Goal: Task Accomplishment & Management: Use online tool/utility

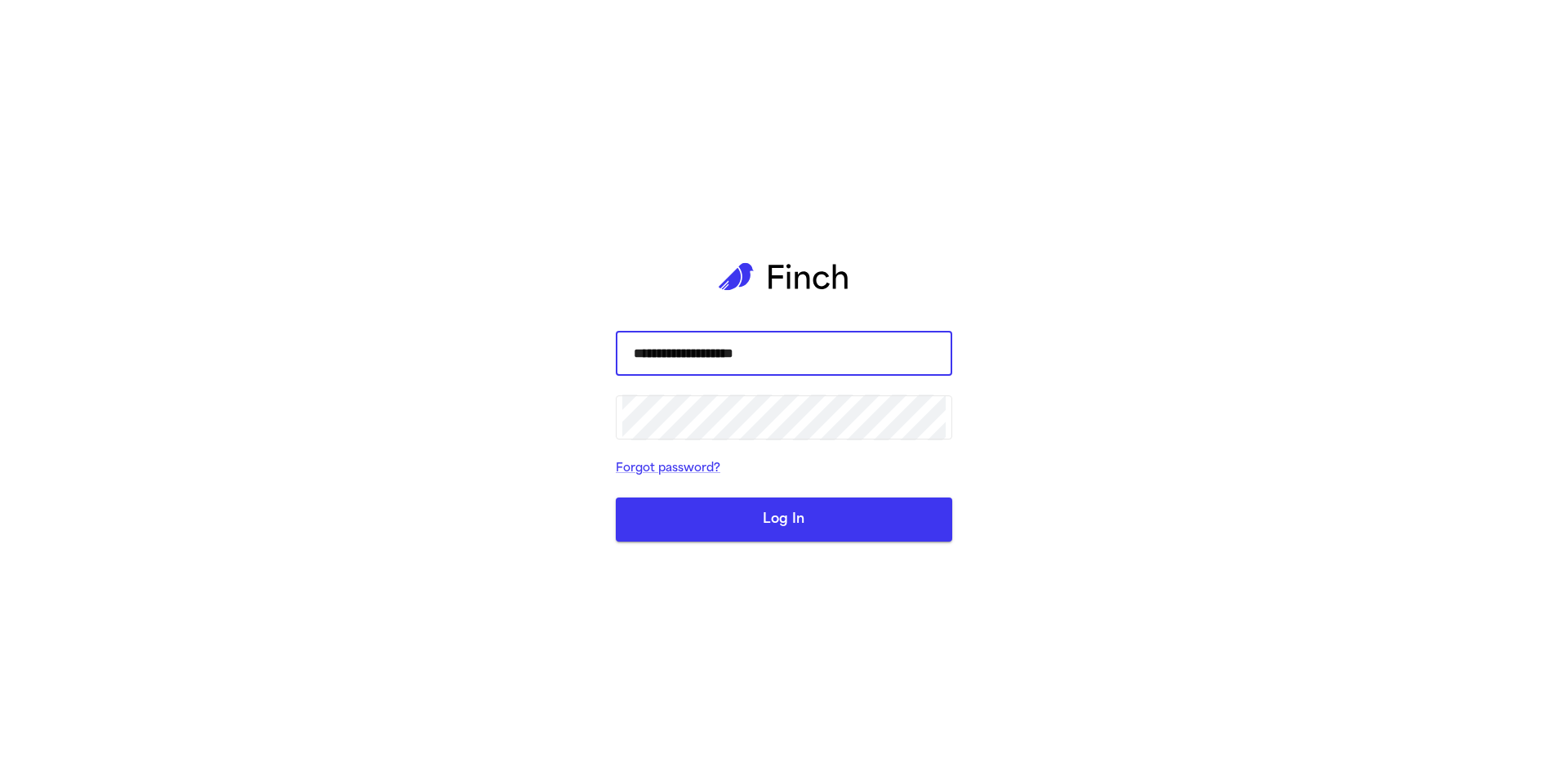
type input "**********"
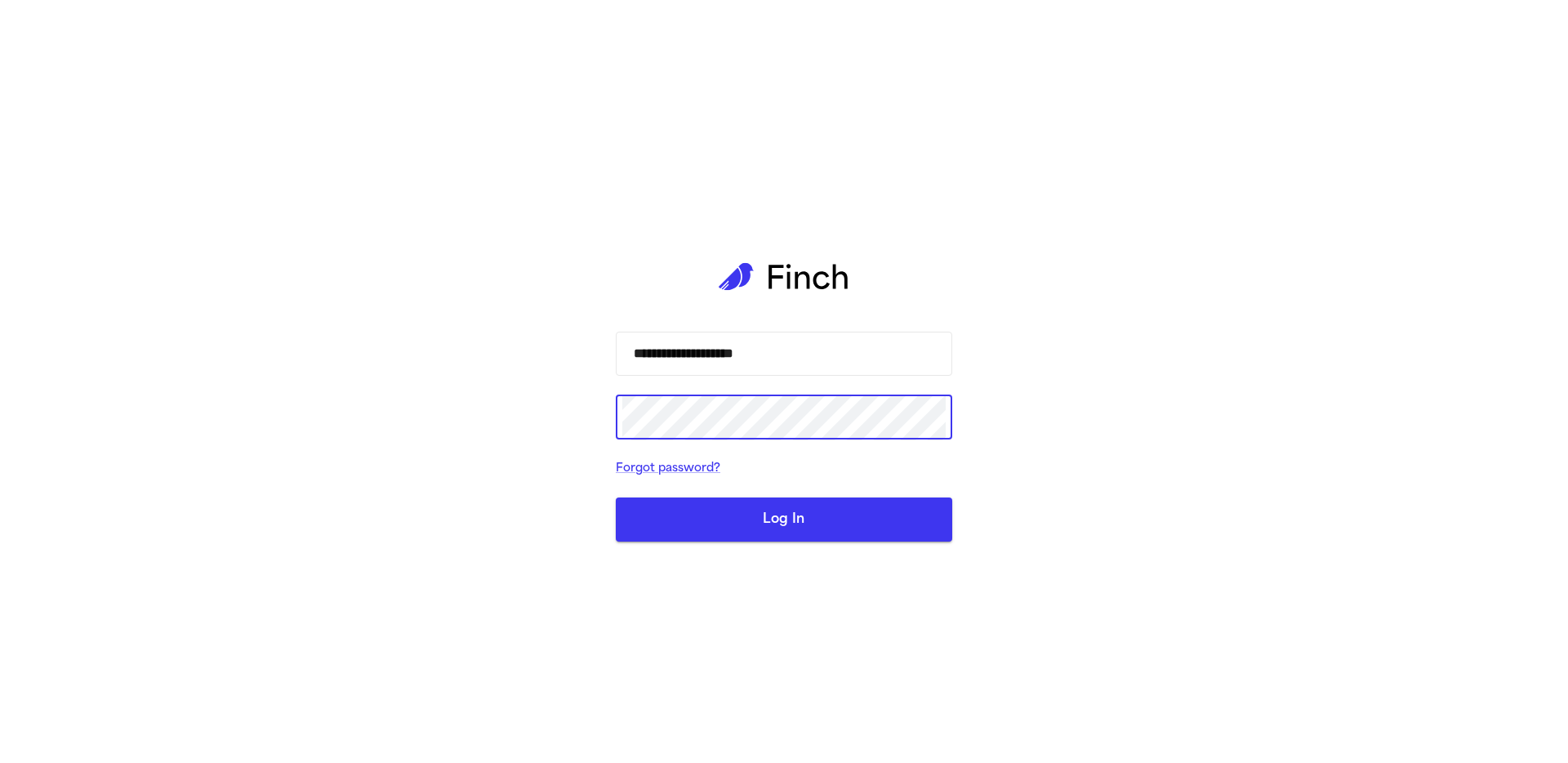
click at [615, 498] on button "Log In" at bounding box center [784, 520] width 336 height 44
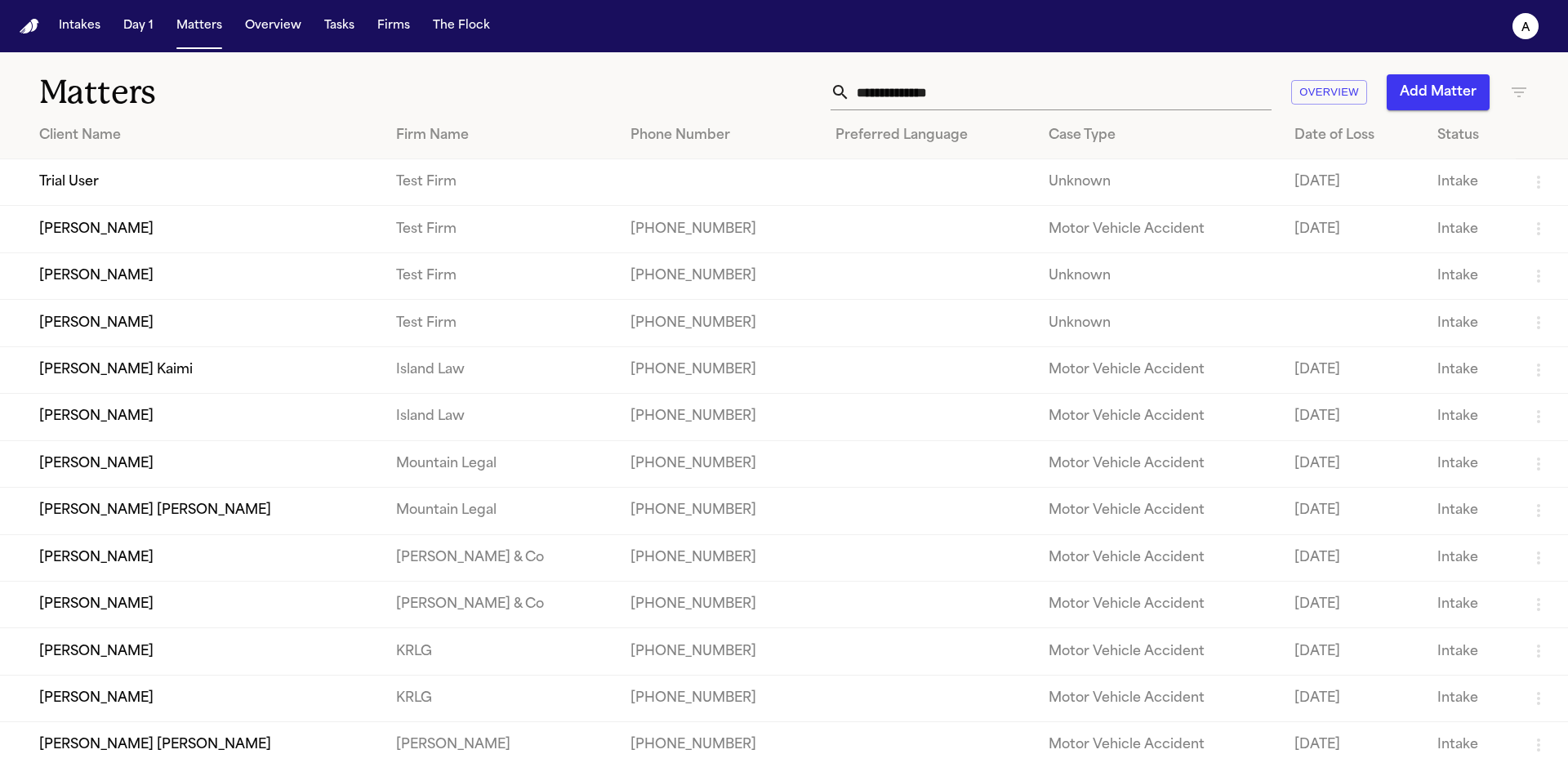
click at [110, 204] on td "Trial User" at bounding box center [191, 182] width 383 height 46
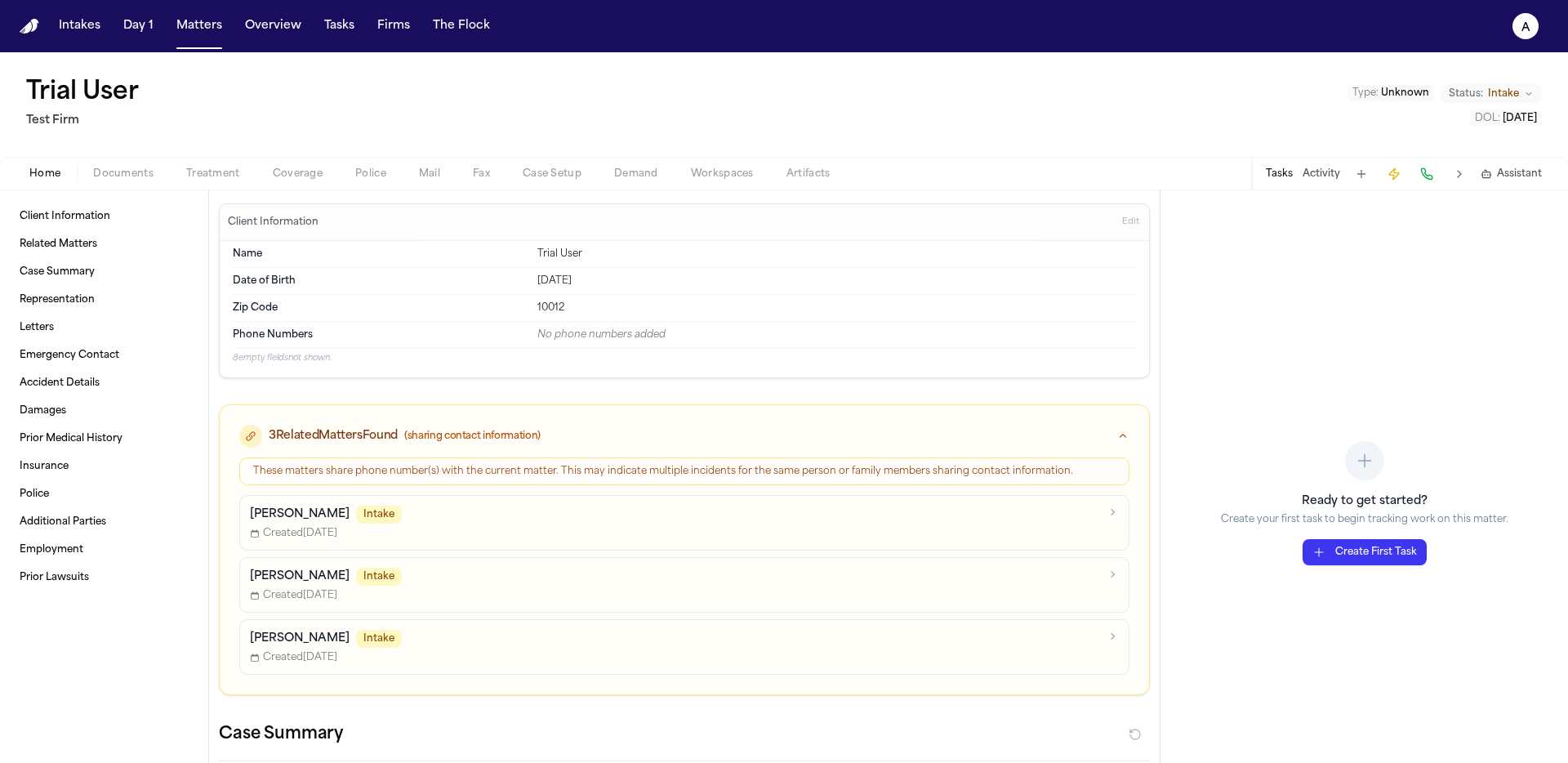
click at [216, 153] on div "Trial User Test Firm Type : Unknown Status: Intake DOL : [DATE]" at bounding box center [784, 105] width 1568 height 105
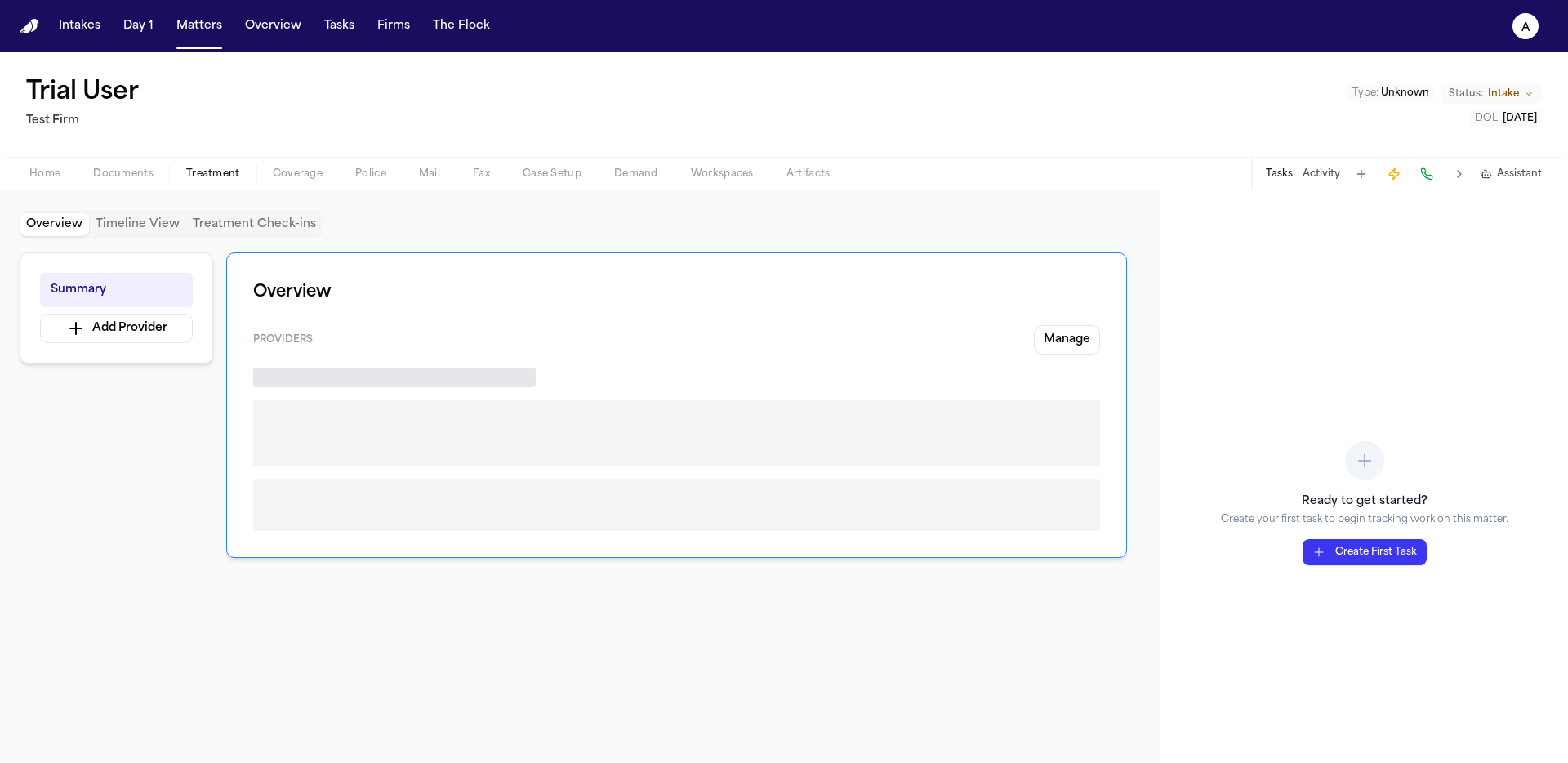
click at [227, 177] on span "Treatment" at bounding box center [214, 174] width 54 height 13
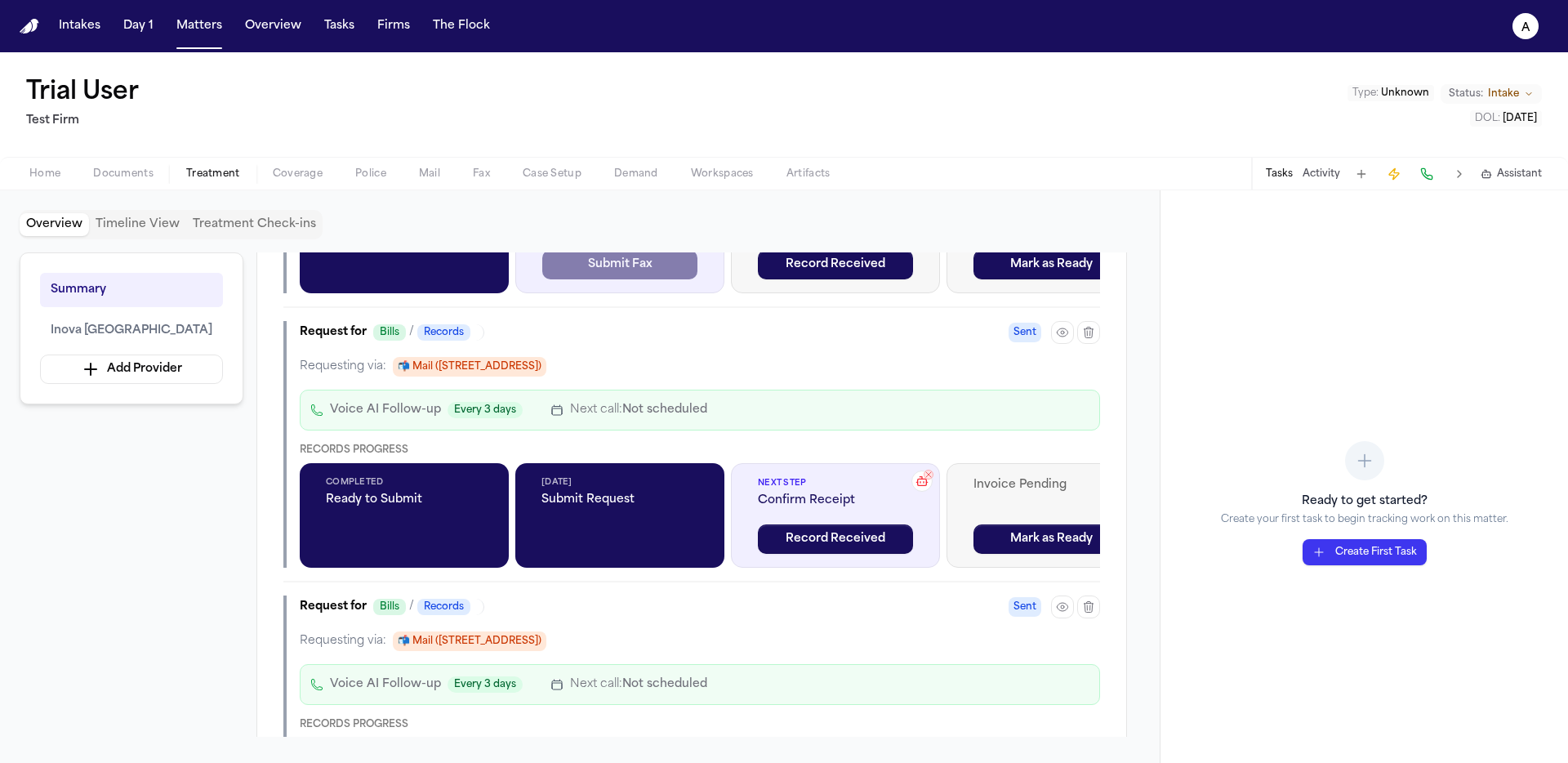
scroll to position [1298, 0]
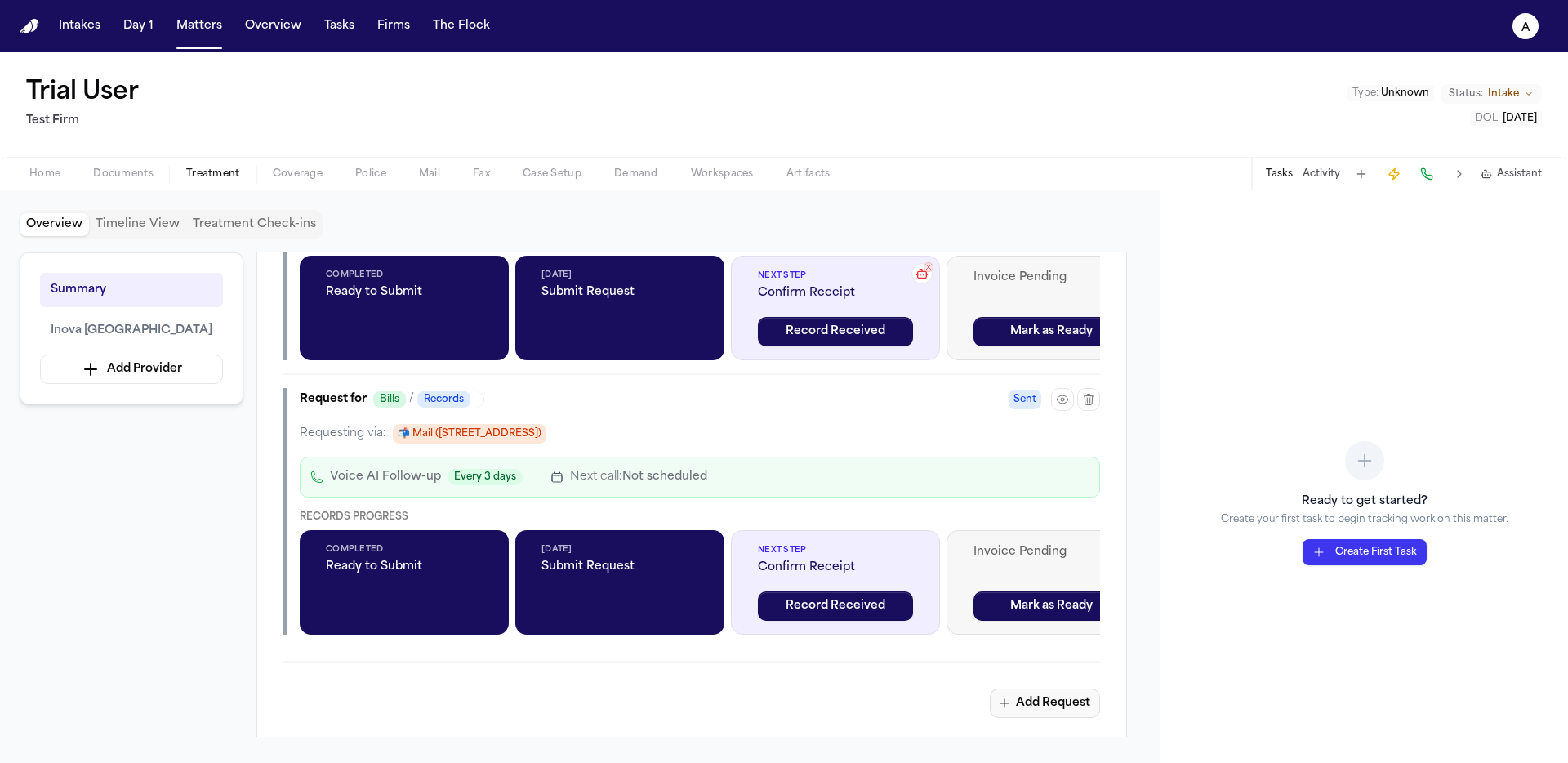
click at [1009, 697] on icon "button" at bounding box center [1004, 703] width 13 height 13
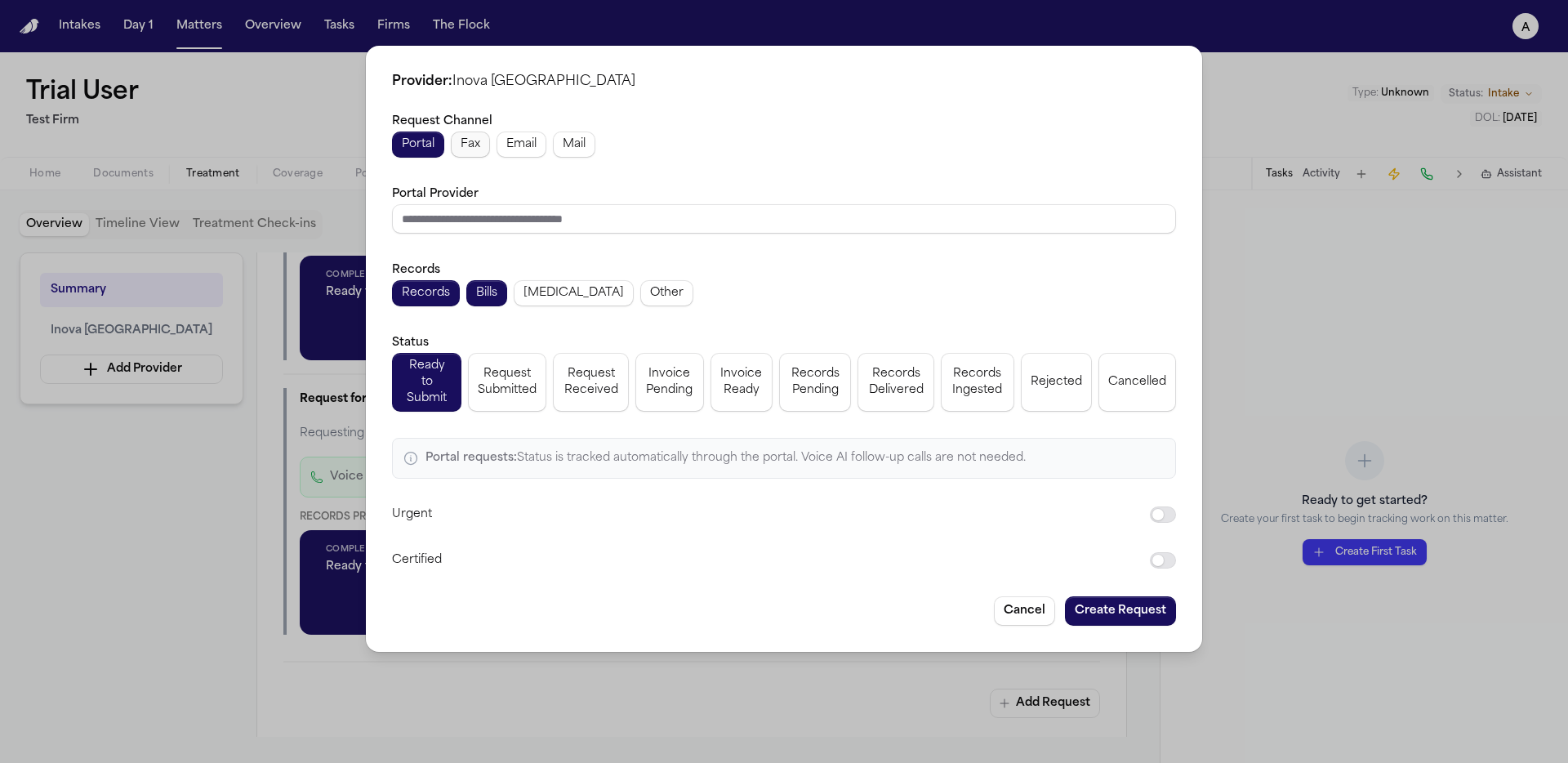
click at [479, 144] on span "Fax" at bounding box center [470, 144] width 19 height 17
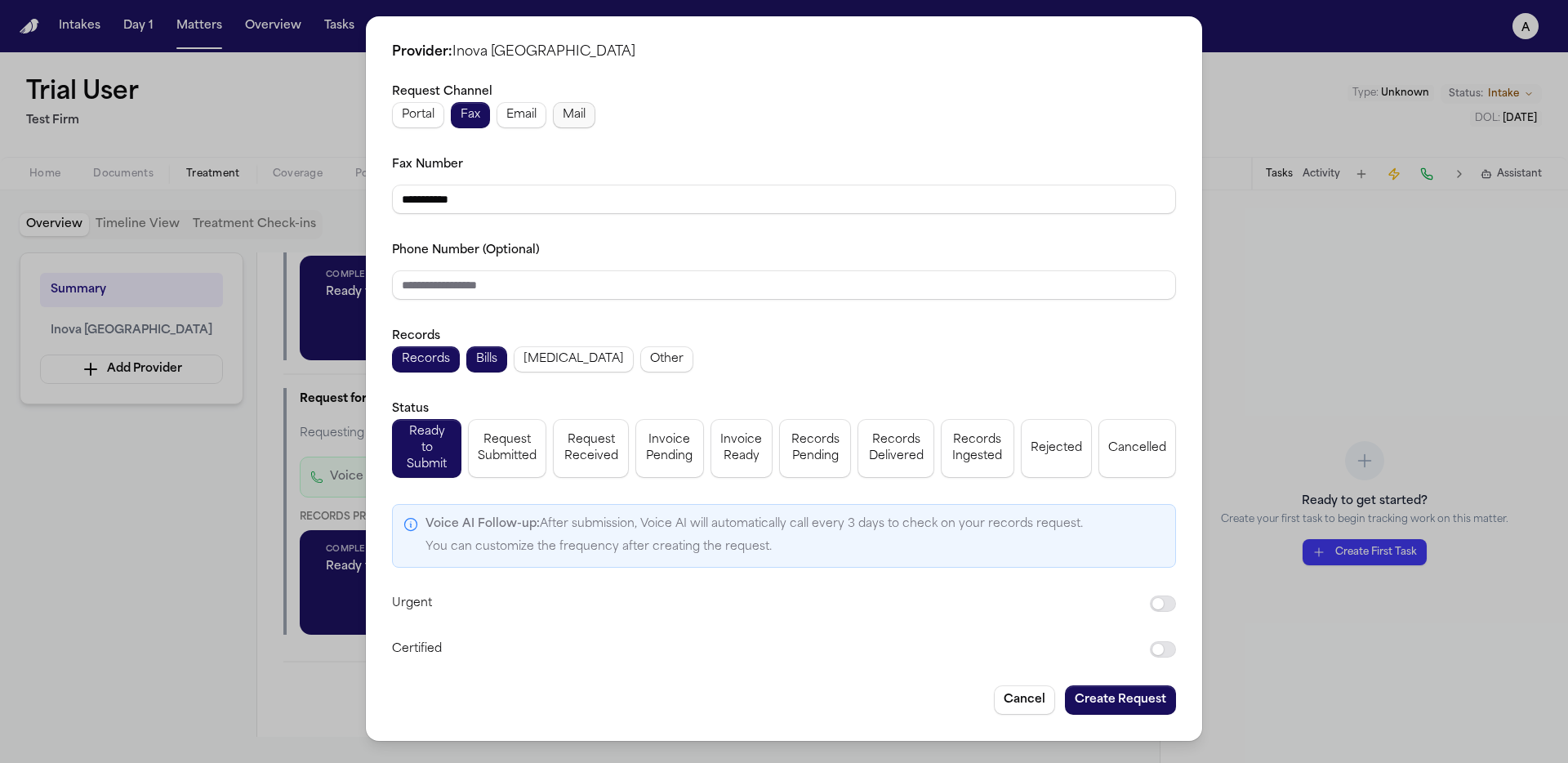
click at [589, 128] on button "Mail" at bounding box center [574, 115] width 43 height 26
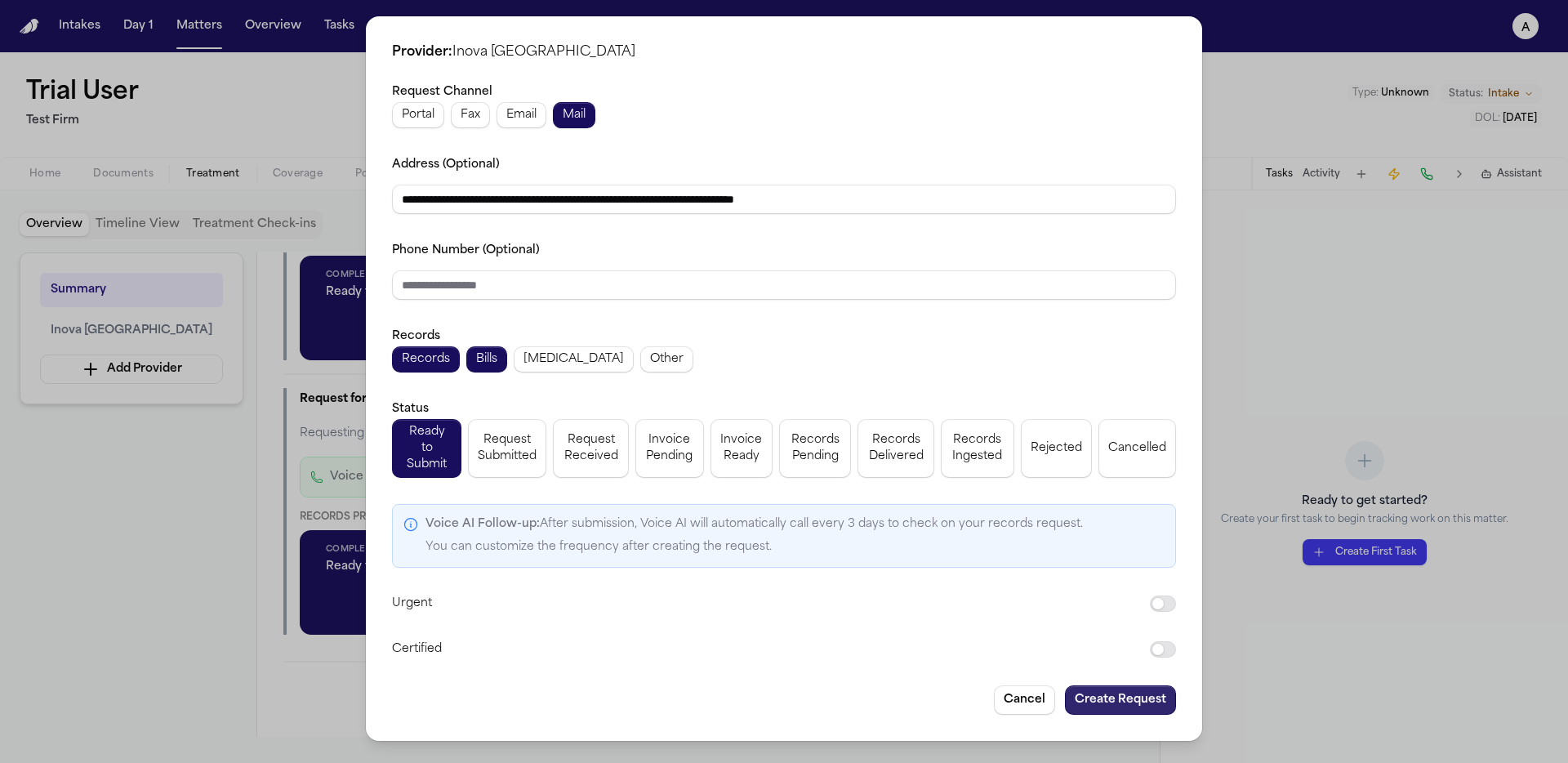
click at [1161, 692] on button "Create Request" at bounding box center [1120, 700] width 111 height 30
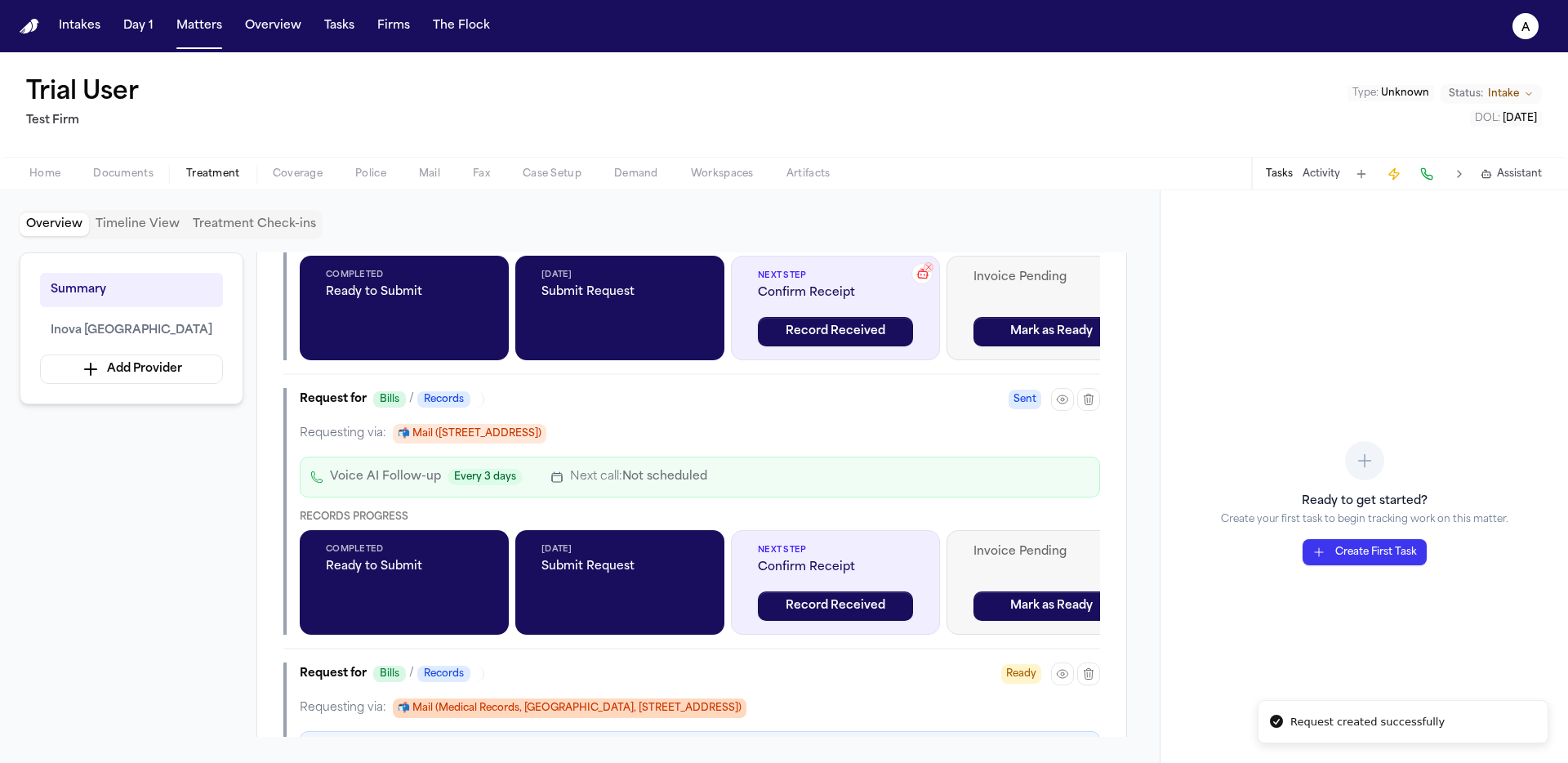
click at [622, 698] on span "📬 Mail (Medical Records, Inova Loudoun Hospital, 44045 Riverside Pkwy, Leesburg…" at bounding box center [570, 708] width 354 height 19
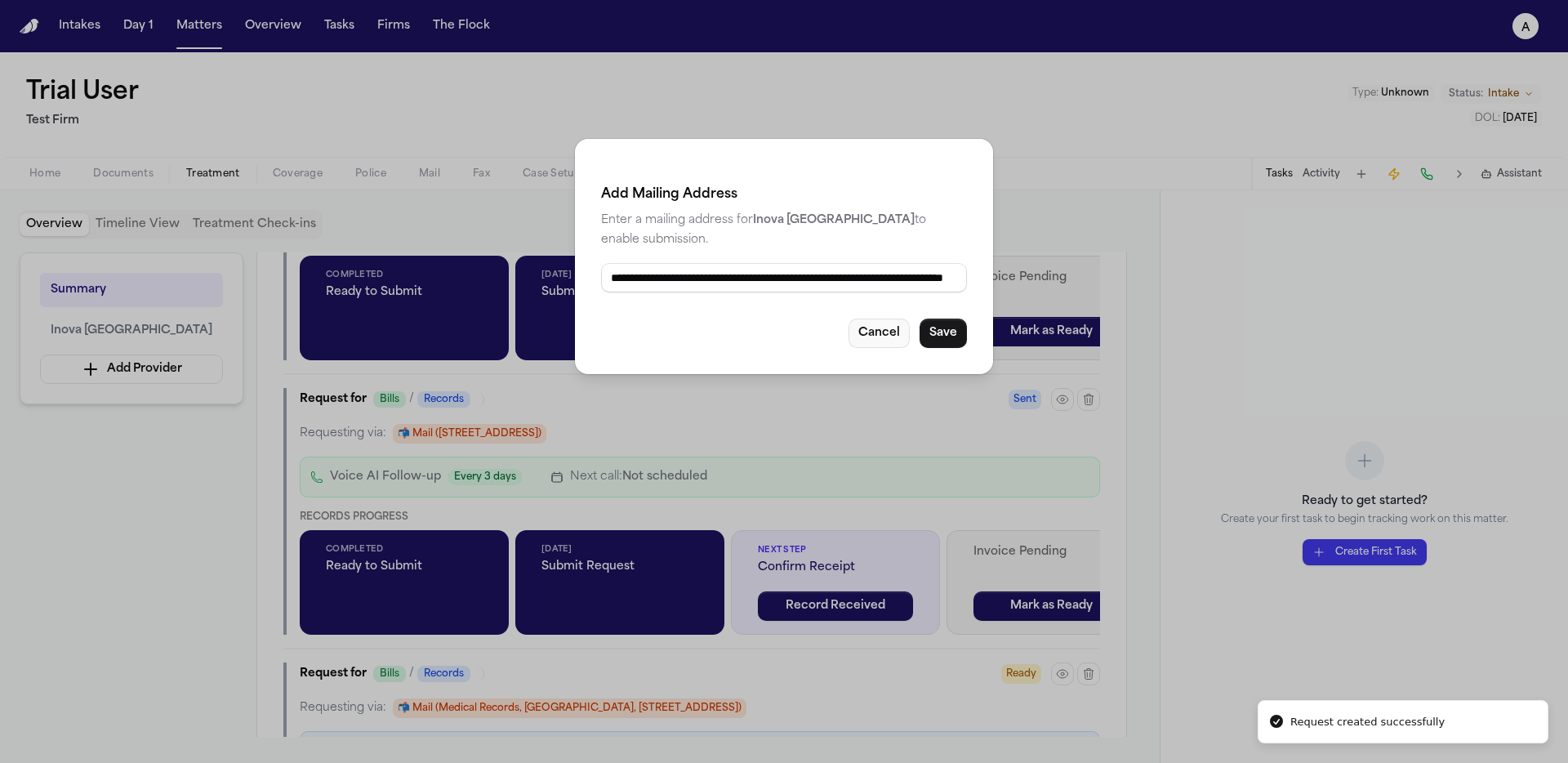
click at [893, 325] on button "Cancel" at bounding box center [879, 333] width 61 height 30
